Goal: Information Seeking & Learning: Learn about a topic

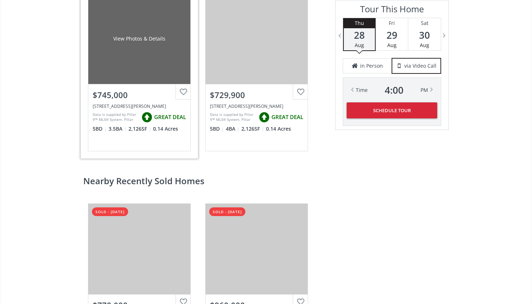
scroll to position [1385, 0]
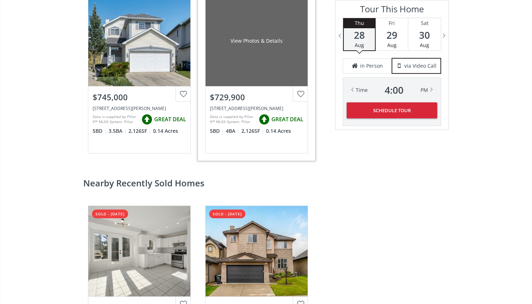
click at [232, 58] on div "View Photos & Details" at bounding box center [256, 41] width 102 height 90
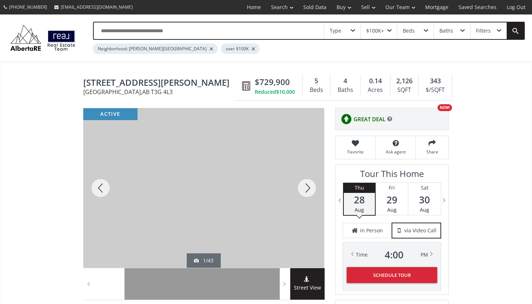
click at [306, 187] on div at bounding box center [306, 188] width 35 height 160
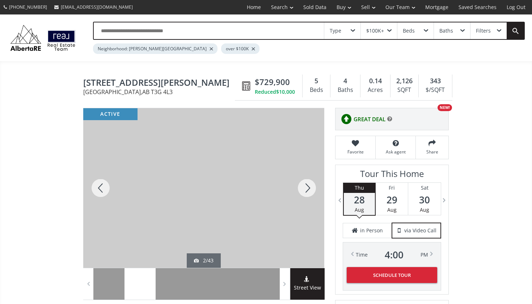
click at [306, 187] on div at bounding box center [306, 188] width 35 height 160
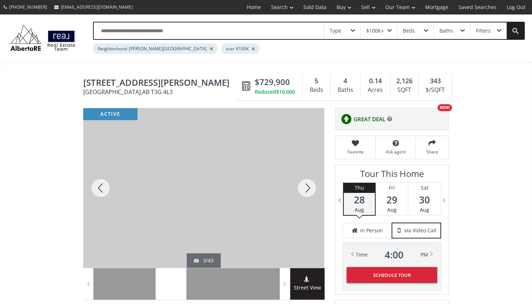
click at [306, 187] on div at bounding box center [306, 188] width 35 height 160
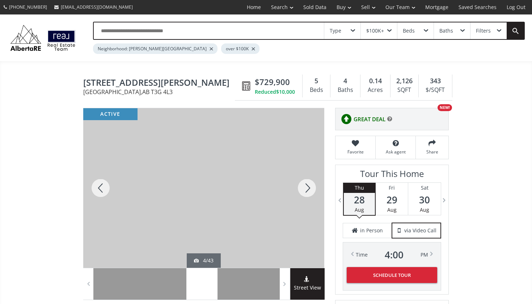
click at [306, 187] on div at bounding box center [306, 188] width 35 height 160
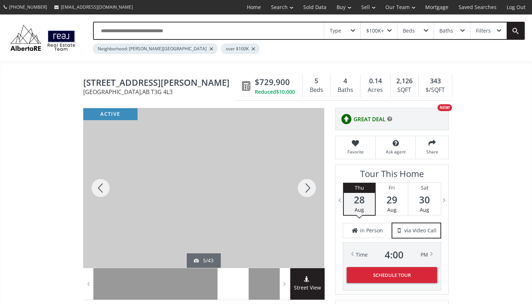
click at [306, 187] on div at bounding box center [306, 188] width 35 height 160
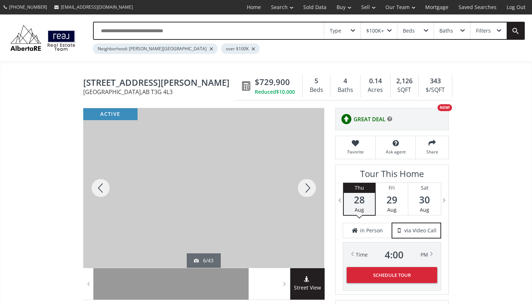
click at [306, 187] on div at bounding box center [306, 188] width 35 height 160
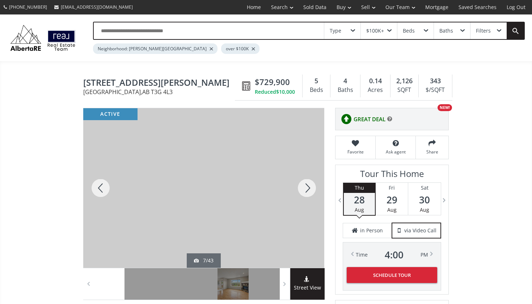
click at [306, 187] on div at bounding box center [306, 188] width 35 height 160
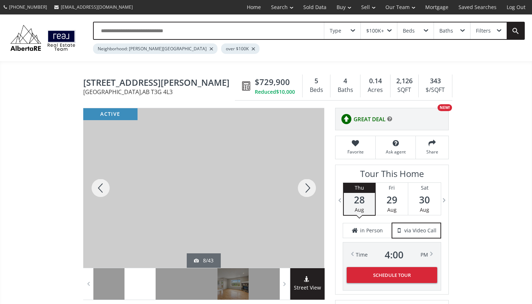
click at [306, 187] on div at bounding box center [306, 188] width 35 height 160
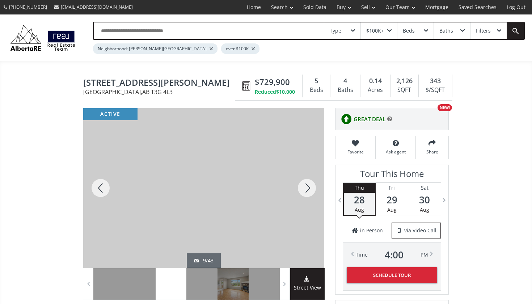
click at [306, 187] on div at bounding box center [306, 188] width 35 height 160
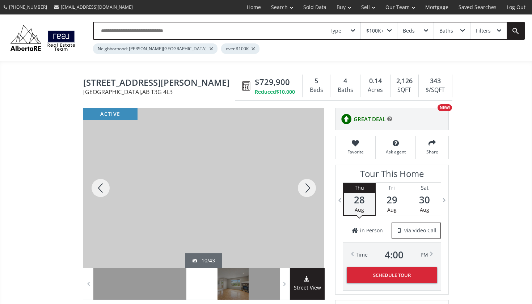
click at [306, 187] on div at bounding box center [306, 188] width 35 height 160
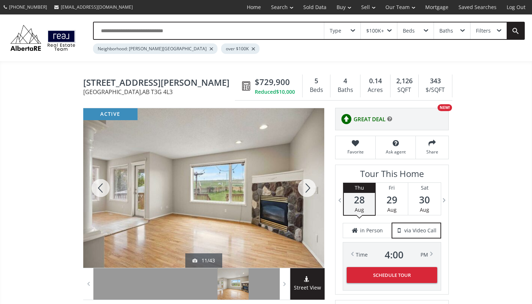
click at [306, 187] on div at bounding box center [306, 188] width 35 height 160
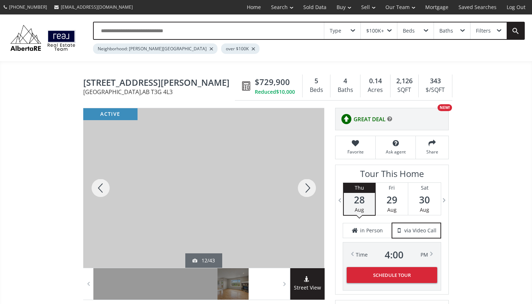
click at [306, 187] on div at bounding box center [306, 188] width 35 height 160
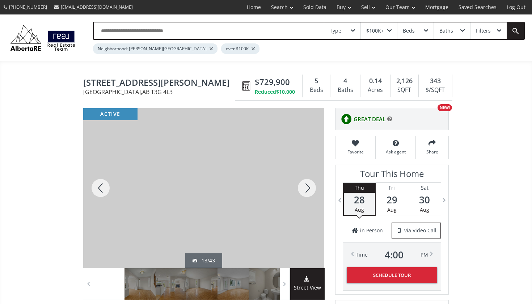
click at [306, 187] on div at bounding box center [306, 188] width 35 height 160
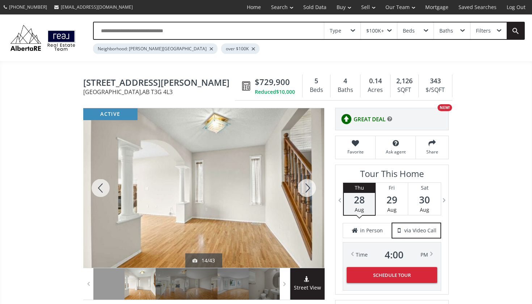
click at [306, 187] on div at bounding box center [306, 188] width 35 height 160
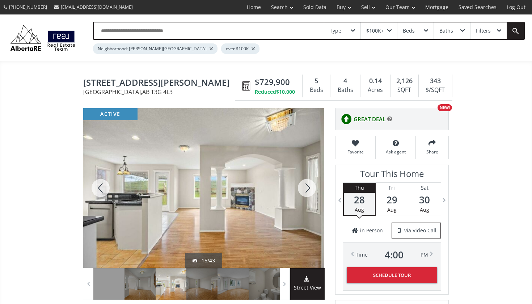
click at [306, 187] on div at bounding box center [306, 188] width 35 height 160
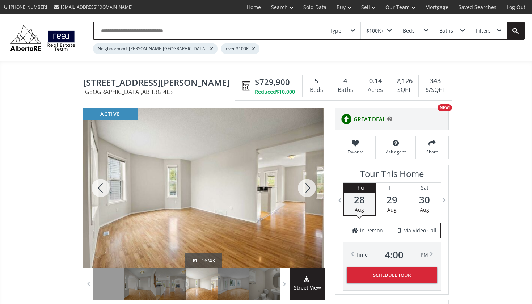
click at [306, 187] on div at bounding box center [306, 188] width 35 height 160
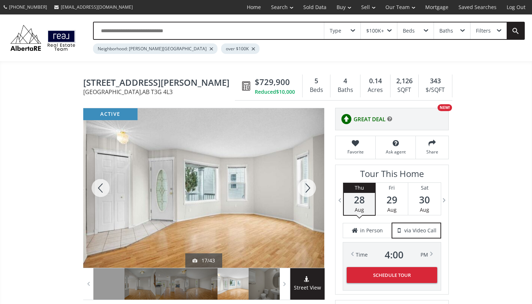
click at [306, 187] on div at bounding box center [306, 188] width 35 height 160
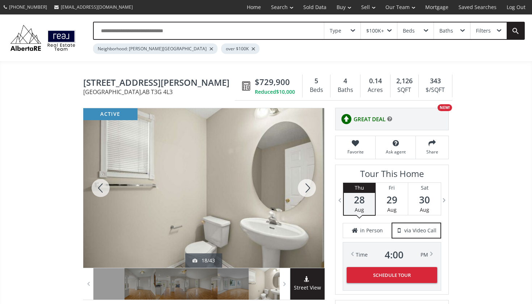
click at [306, 187] on div at bounding box center [306, 188] width 35 height 160
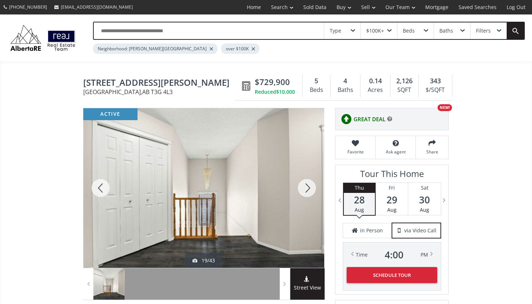
click at [306, 187] on div at bounding box center [306, 188] width 35 height 160
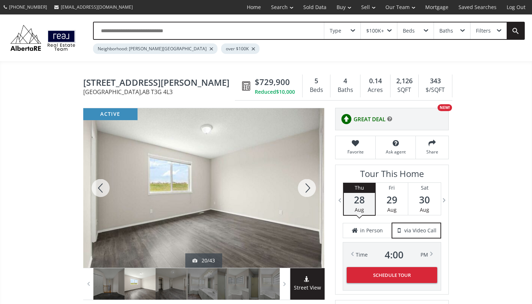
click at [306, 187] on div at bounding box center [306, 188] width 35 height 160
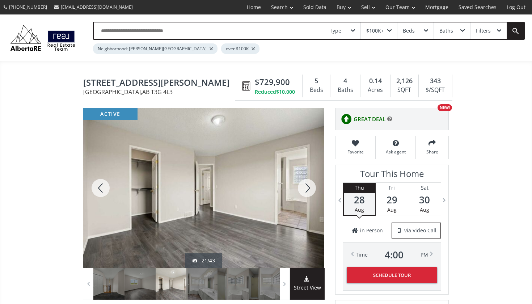
click at [306, 187] on div at bounding box center [306, 188] width 35 height 160
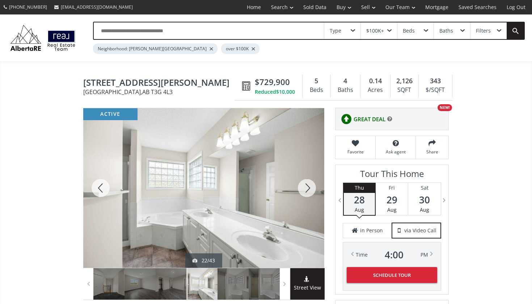
click at [306, 187] on div at bounding box center [306, 188] width 35 height 160
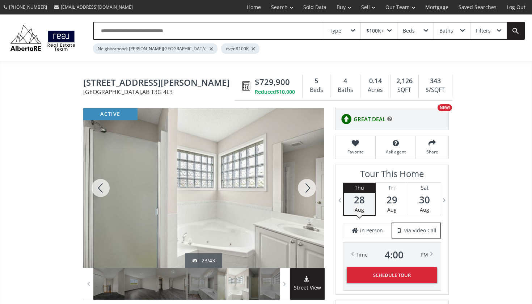
click at [306, 187] on div at bounding box center [306, 188] width 35 height 160
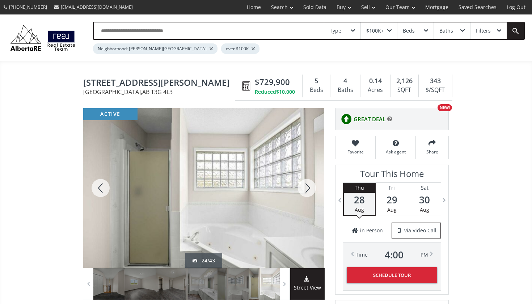
click at [306, 187] on div at bounding box center [306, 188] width 35 height 160
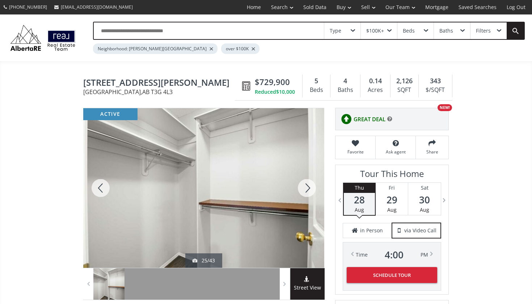
click at [306, 187] on div at bounding box center [306, 188] width 35 height 160
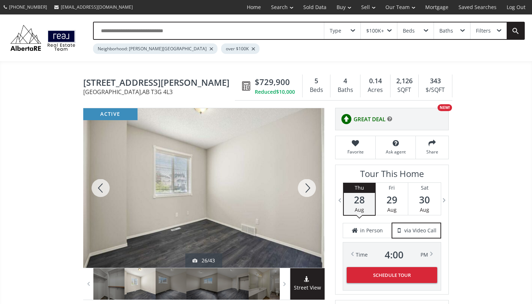
click at [306, 187] on div at bounding box center [306, 188] width 35 height 160
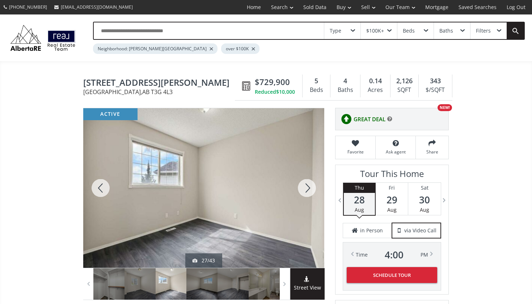
click at [306, 187] on div at bounding box center [306, 188] width 35 height 160
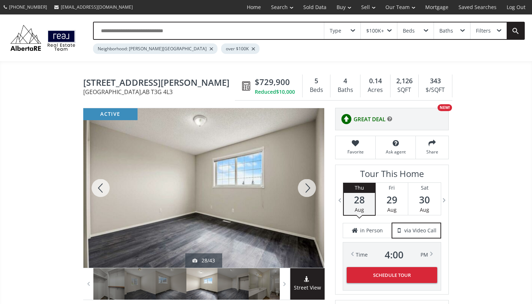
click at [306, 187] on div at bounding box center [306, 188] width 35 height 160
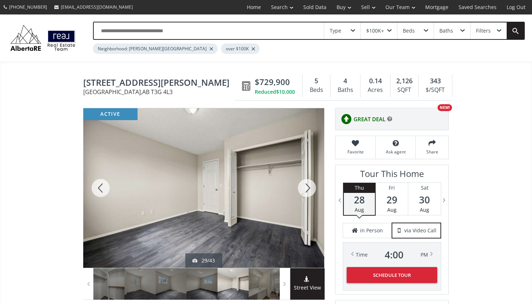
click at [306, 187] on div at bounding box center [306, 188] width 35 height 160
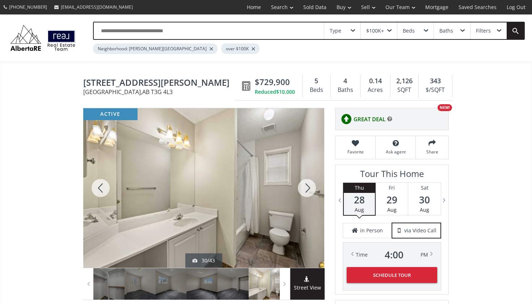
click at [306, 187] on div at bounding box center [306, 188] width 35 height 160
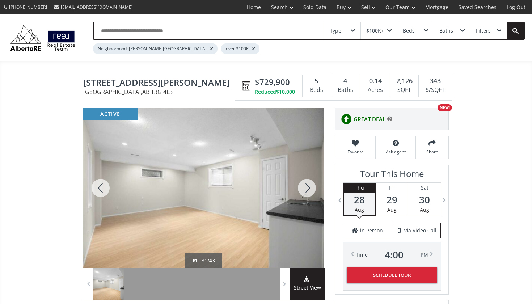
click at [306, 187] on div at bounding box center [306, 188] width 35 height 160
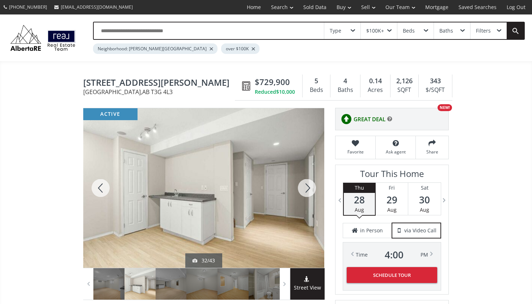
click at [306, 187] on div at bounding box center [306, 188] width 35 height 160
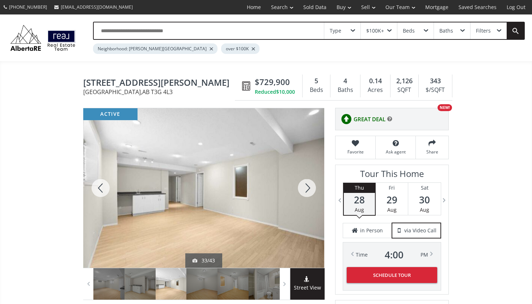
click at [306, 187] on div at bounding box center [306, 188] width 35 height 160
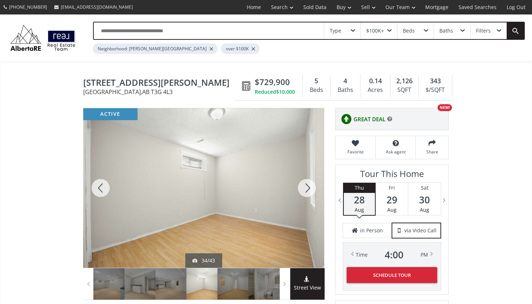
click at [306, 187] on div at bounding box center [306, 188] width 35 height 160
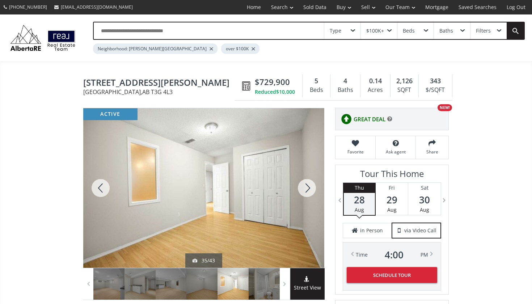
click at [306, 187] on div at bounding box center [306, 188] width 35 height 160
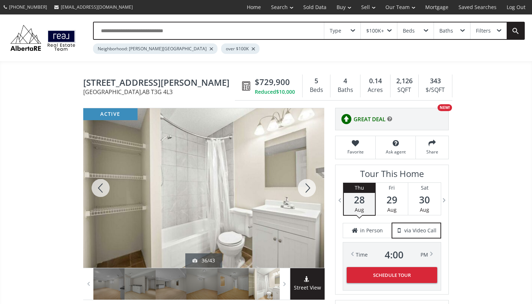
click at [306, 187] on div at bounding box center [306, 188] width 35 height 160
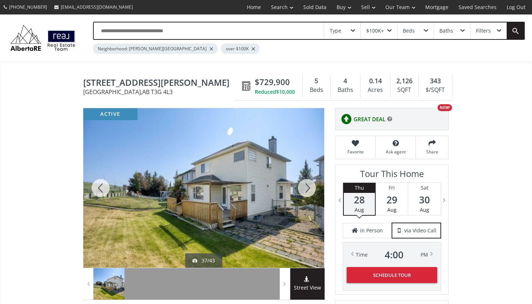
click at [306, 187] on div at bounding box center [306, 188] width 35 height 160
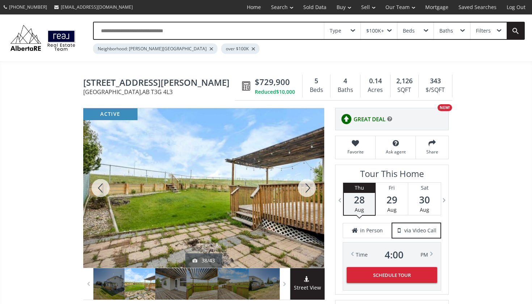
click at [306, 187] on div at bounding box center [306, 188] width 35 height 160
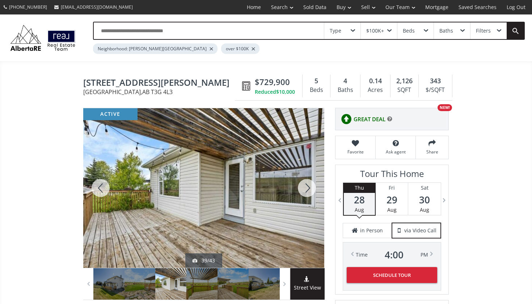
click at [306, 187] on div at bounding box center [306, 188] width 35 height 160
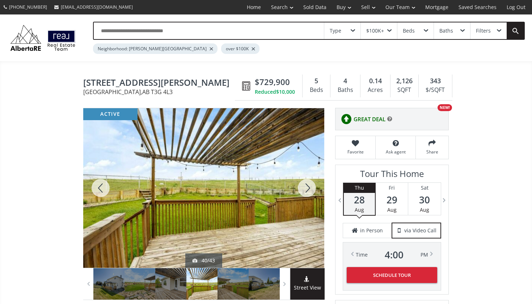
click at [306, 187] on div at bounding box center [306, 188] width 35 height 160
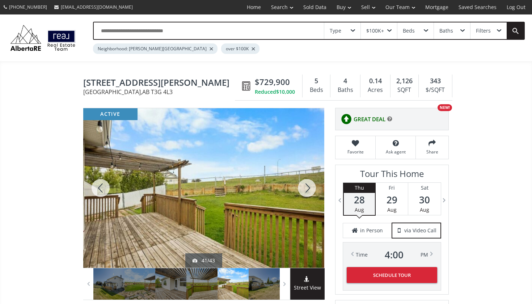
click at [306, 187] on div at bounding box center [306, 188] width 35 height 160
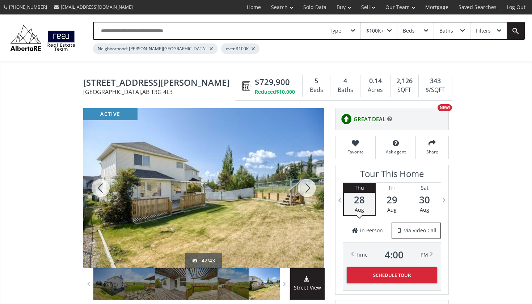
click at [306, 187] on div at bounding box center [306, 188] width 35 height 160
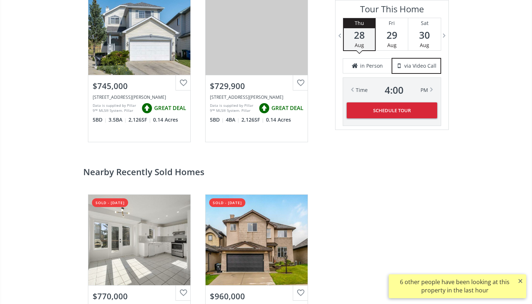
scroll to position [1397, 0]
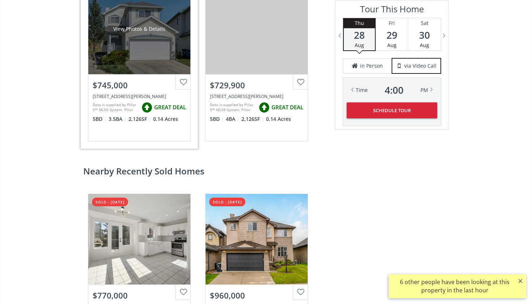
click at [128, 62] on div "View Photos & Details" at bounding box center [139, 29] width 102 height 90
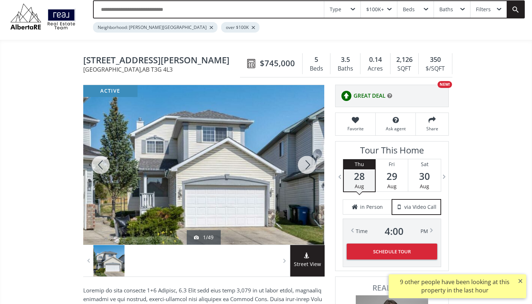
scroll to position [22, 0]
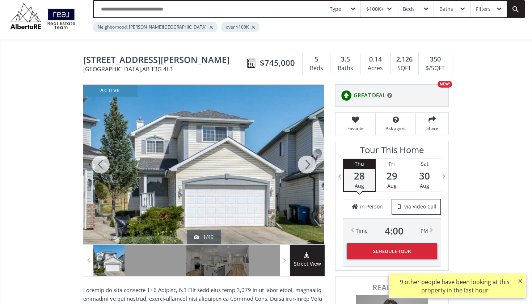
click at [309, 163] on div at bounding box center [306, 165] width 35 height 160
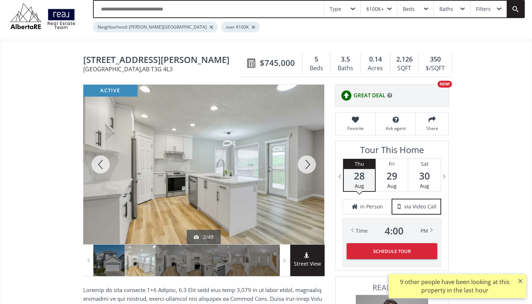
click at [309, 163] on div at bounding box center [306, 165] width 35 height 160
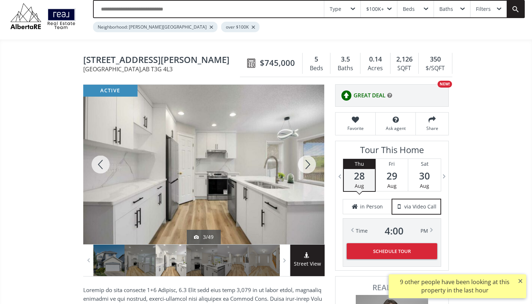
click at [309, 163] on div at bounding box center [306, 165] width 35 height 160
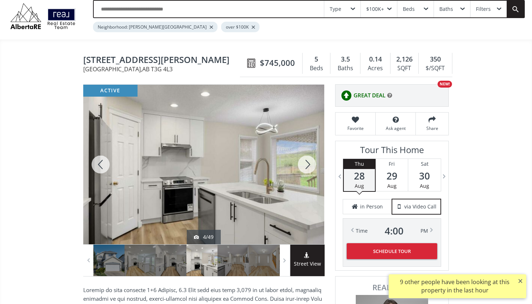
click at [309, 163] on div at bounding box center [306, 165] width 35 height 160
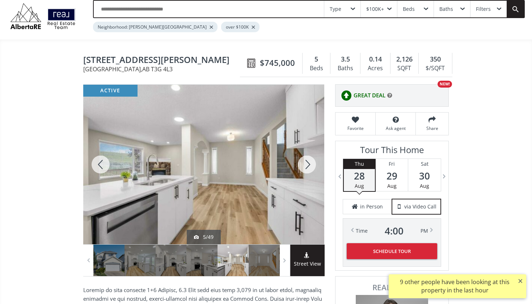
click at [309, 163] on div at bounding box center [306, 165] width 35 height 160
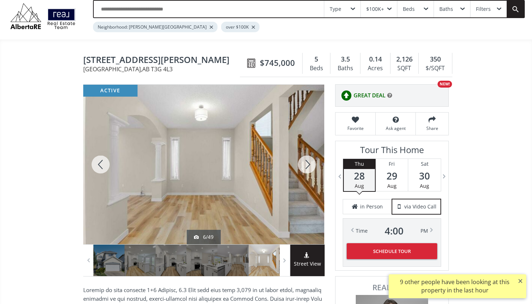
click at [309, 163] on div at bounding box center [306, 165] width 35 height 160
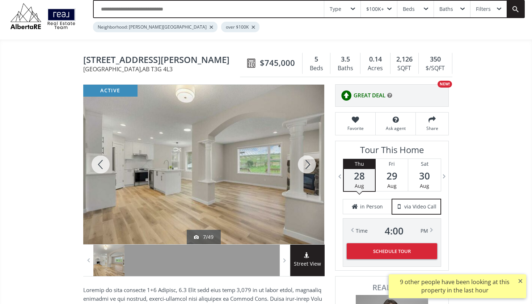
click at [97, 162] on div at bounding box center [100, 165] width 35 height 160
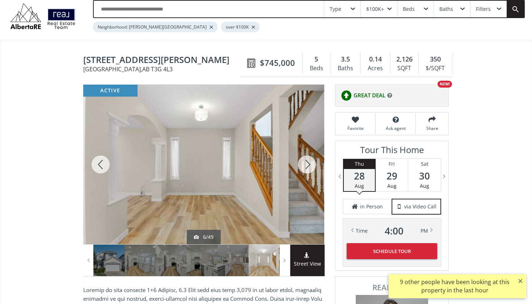
click at [309, 163] on div at bounding box center [306, 165] width 35 height 160
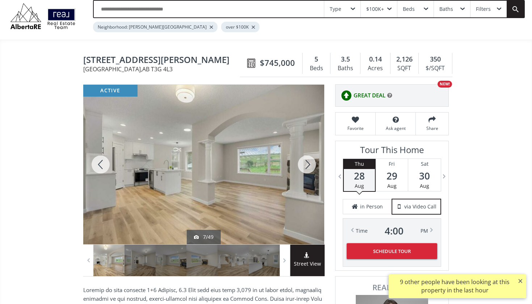
click at [309, 163] on div at bounding box center [306, 165] width 35 height 160
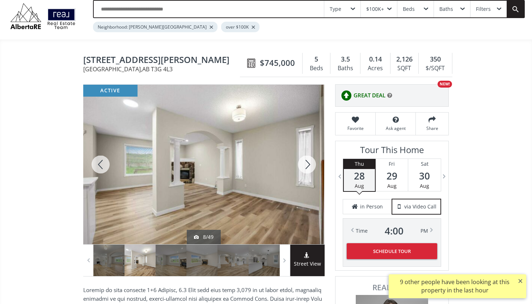
click at [309, 163] on div at bounding box center [306, 165] width 35 height 160
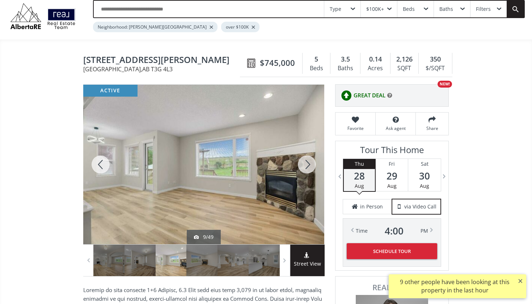
click at [309, 163] on div at bounding box center [306, 165] width 35 height 160
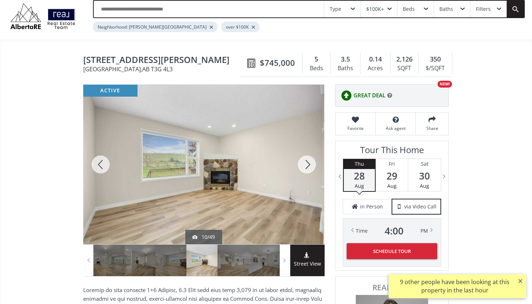
click at [309, 163] on div at bounding box center [306, 165] width 35 height 160
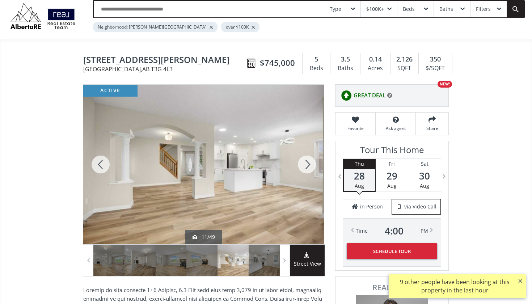
click at [309, 163] on div at bounding box center [306, 165] width 35 height 160
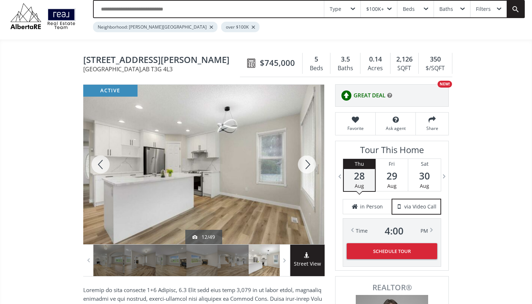
click at [309, 163] on div at bounding box center [306, 165] width 35 height 160
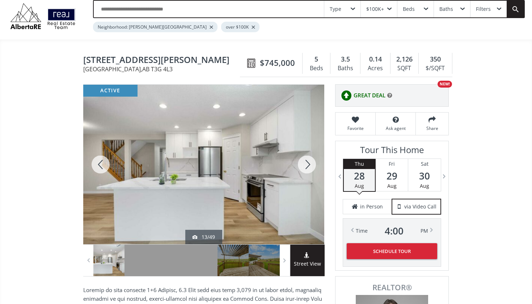
click at [309, 163] on div at bounding box center [306, 165] width 35 height 160
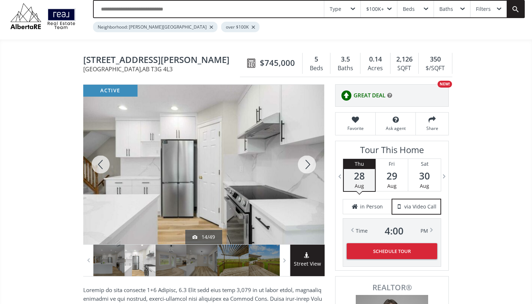
click at [309, 163] on div at bounding box center [306, 165] width 35 height 160
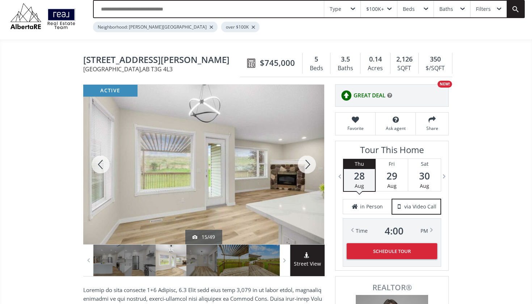
click at [309, 163] on div at bounding box center [306, 165] width 35 height 160
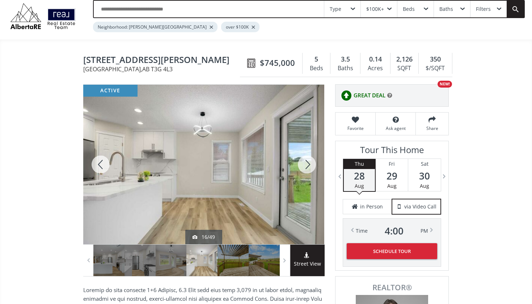
click at [309, 163] on div at bounding box center [306, 165] width 35 height 160
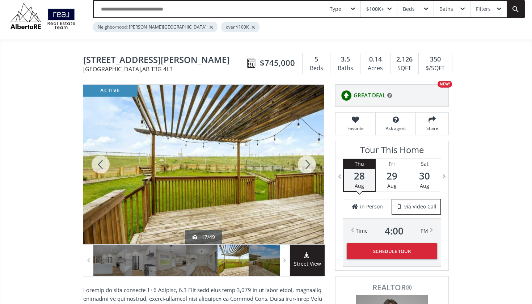
click at [94, 165] on div at bounding box center [100, 165] width 35 height 160
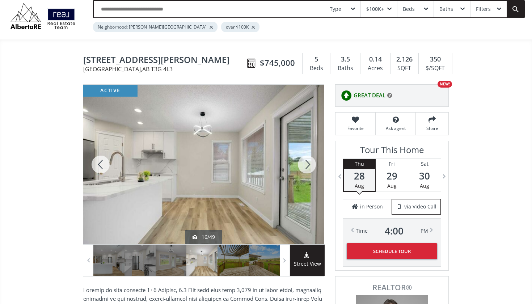
click at [309, 161] on div at bounding box center [306, 165] width 35 height 160
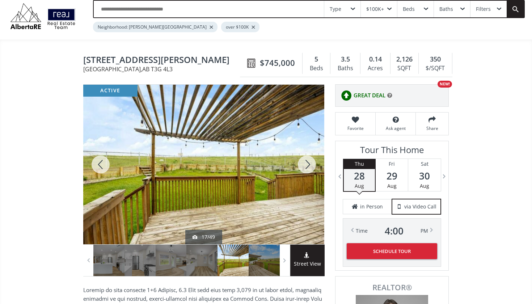
click at [309, 166] on div at bounding box center [306, 165] width 35 height 160
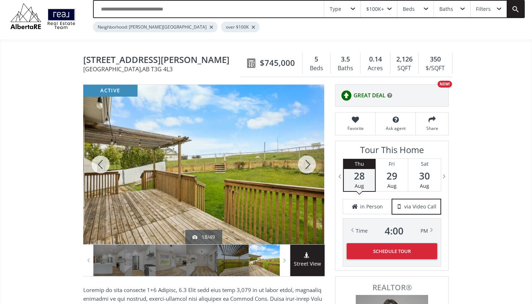
click at [309, 166] on div at bounding box center [306, 165] width 35 height 160
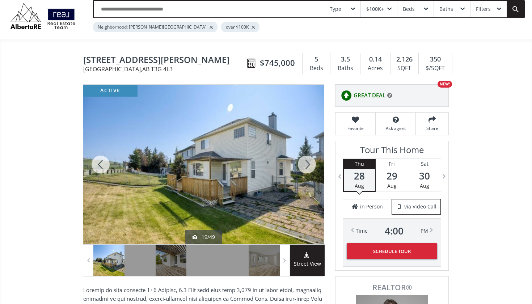
click at [309, 166] on div at bounding box center [306, 165] width 35 height 160
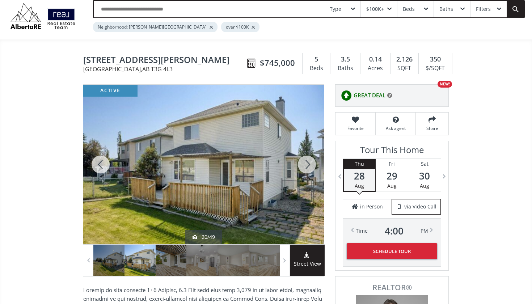
click at [309, 166] on div at bounding box center [306, 165] width 35 height 160
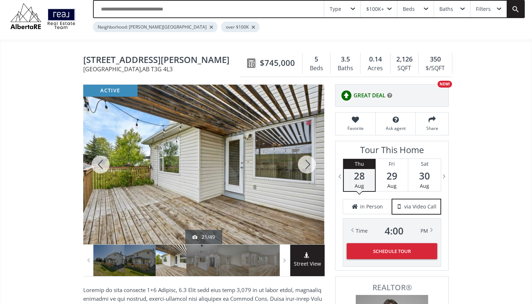
click at [309, 166] on div at bounding box center [306, 165] width 35 height 160
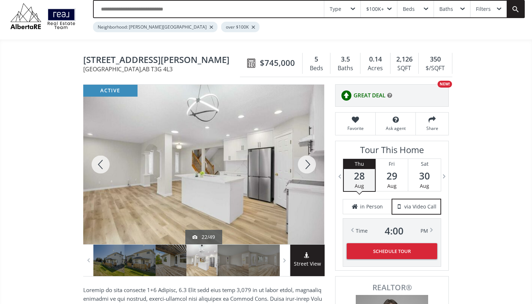
click at [309, 166] on div at bounding box center [306, 165] width 35 height 160
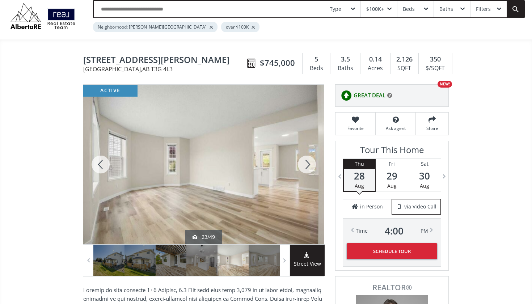
click at [309, 166] on div at bounding box center [306, 165] width 35 height 160
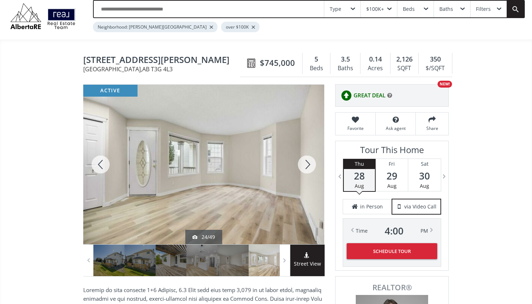
click at [309, 166] on div at bounding box center [306, 165] width 35 height 160
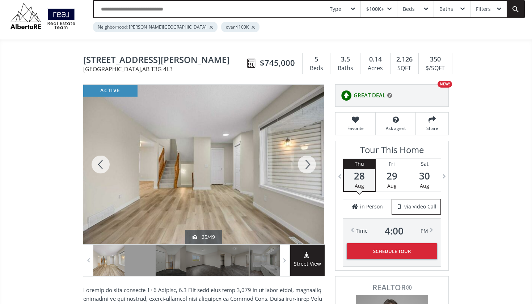
click at [309, 166] on div at bounding box center [306, 165] width 35 height 160
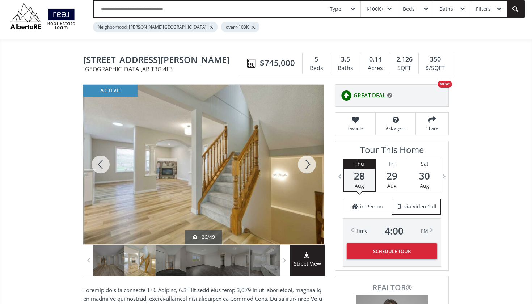
click at [309, 166] on div at bounding box center [306, 165] width 35 height 160
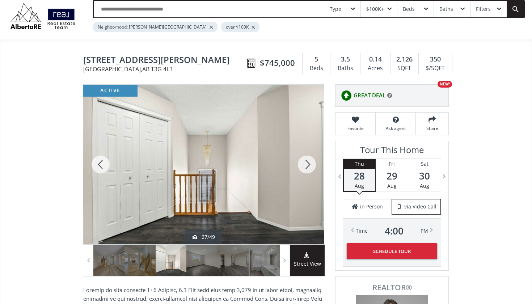
click at [309, 166] on div at bounding box center [306, 165] width 35 height 160
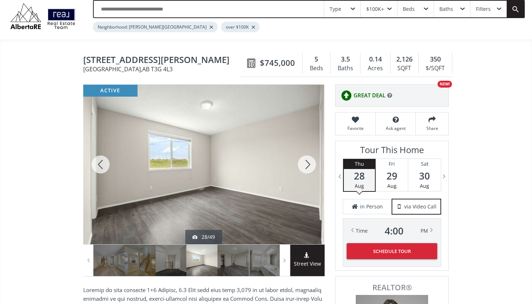
click at [309, 166] on div at bounding box center [306, 165] width 35 height 160
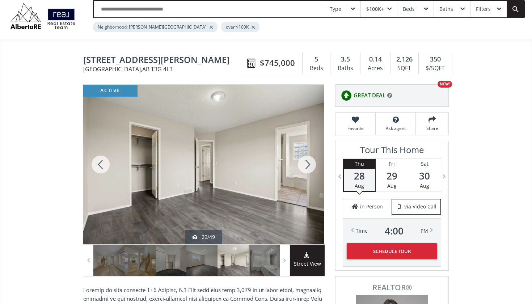
click at [309, 166] on div at bounding box center [306, 165] width 35 height 160
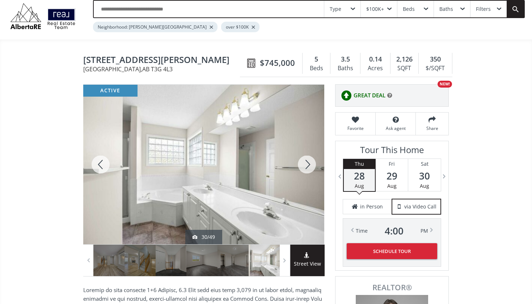
click at [309, 166] on div at bounding box center [306, 165] width 35 height 160
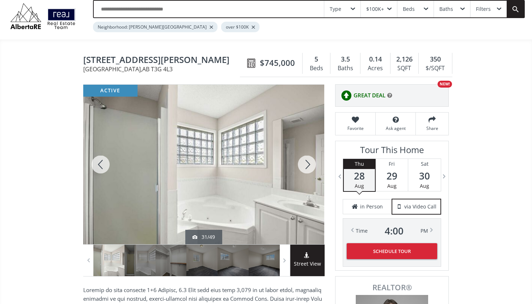
click at [309, 166] on div at bounding box center [306, 165] width 35 height 160
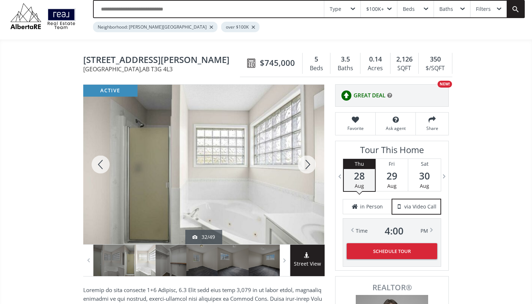
click at [309, 166] on div at bounding box center [306, 165] width 35 height 160
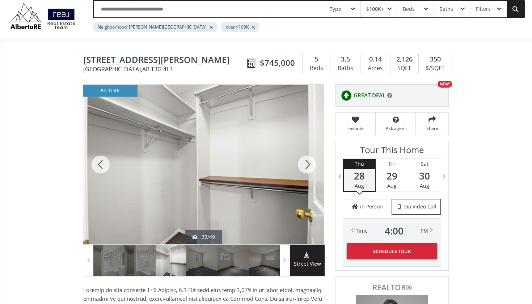
click at [309, 166] on div at bounding box center [306, 165] width 35 height 160
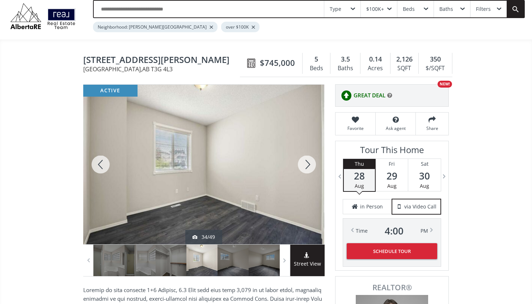
click at [309, 166] on div at bounding box center [306, 165] width 35 height 160
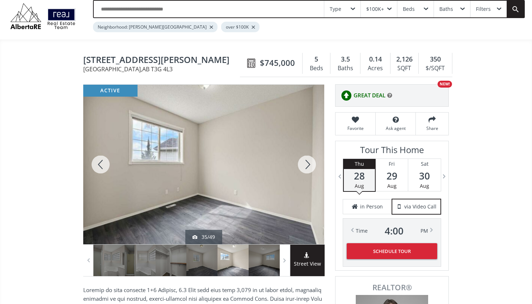
click at [309, 166] on div at bounding box center [306, 165] width 35 height 160
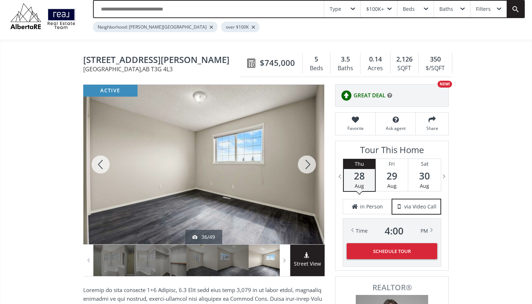
click at [309, 166] on div at bounding box center [306, 165] width 35 height 160
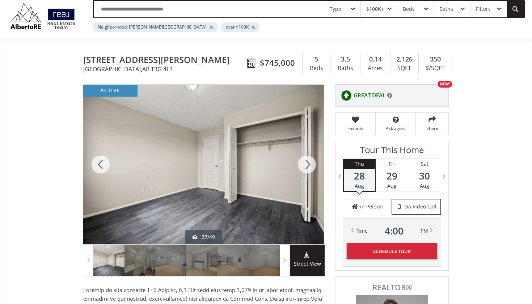
click at [309, 166] on div at bounding box center [306, 165] width 35 height 160
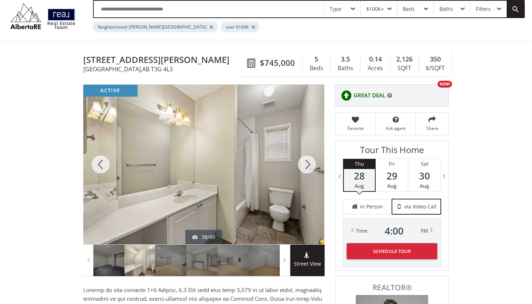
click at [309, 166] on div at bounding box center [306, 165] width 35 height 160
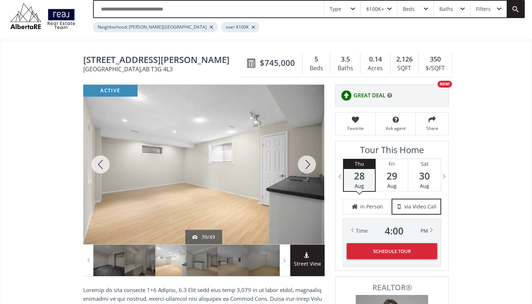
click at [309, 166] on div at bounding box center [306, 165] width 35 height 160
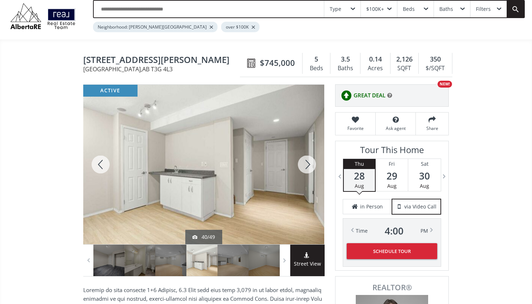
click at [309, 166] on div at bounding box center [306, 165] width 35 height 160
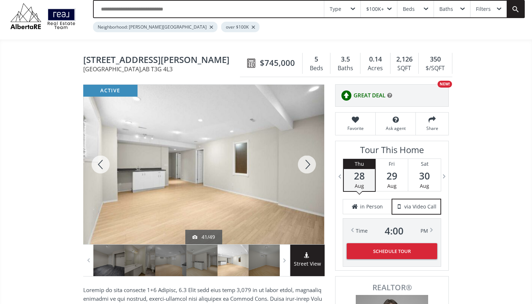
click at [309, 166] on div at bounding box center [306, 165] width 35 height 160
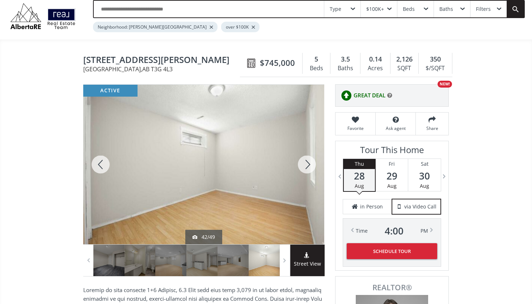
click at [309, 166] on div at bounding box center [306, 165] width 35 height 160
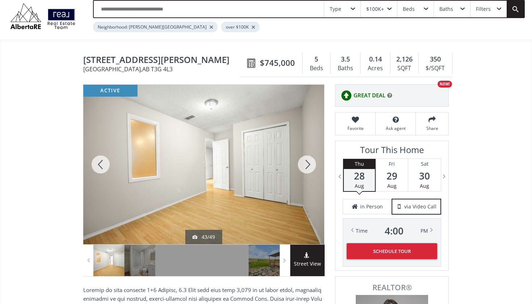
click at [309, 166] on div at bounding box center [306, 165] width 35 height 160
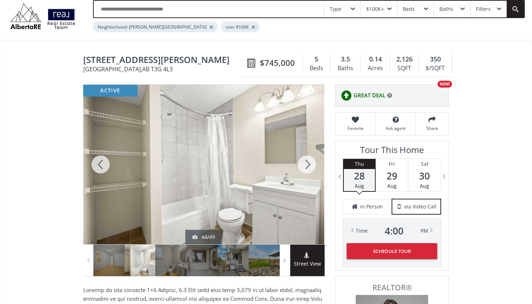
click at [309, 166] on div at bounding box center [306, 165] width 35 height 160
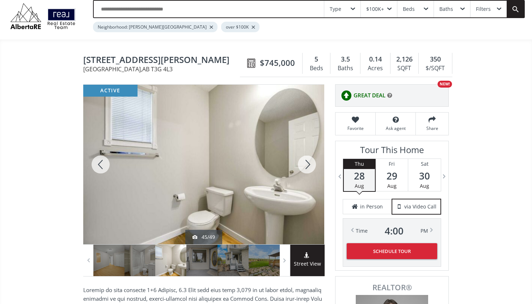
click at [309, 166] on div at bounding box center [306, 165] width 35 height 160
